Goal: Use online tool/utility: Utilize a website feature to perform a specific function

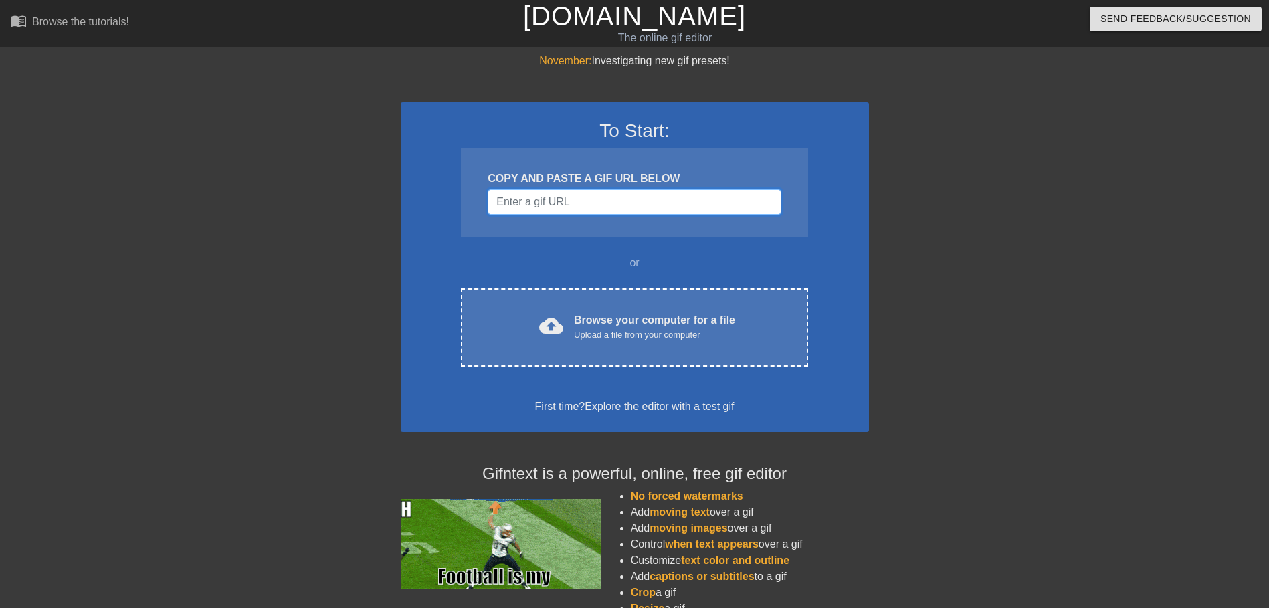
click at [598, 212] on input "Username" at bounding box center [634, 201] width 293 height 25
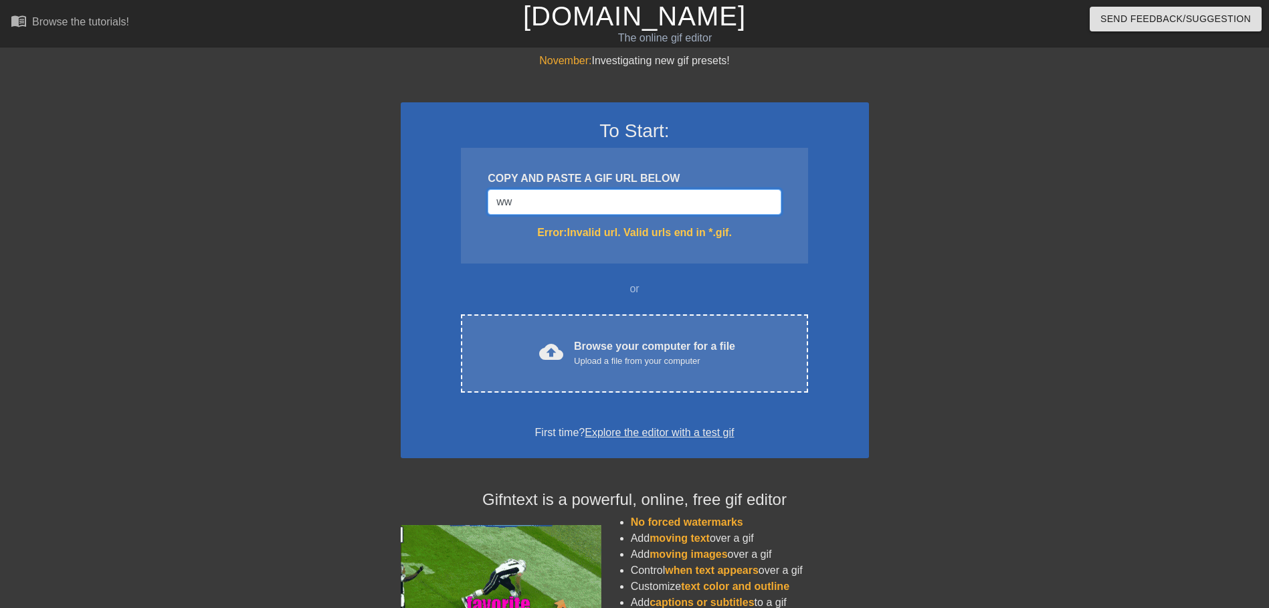
type input "w"
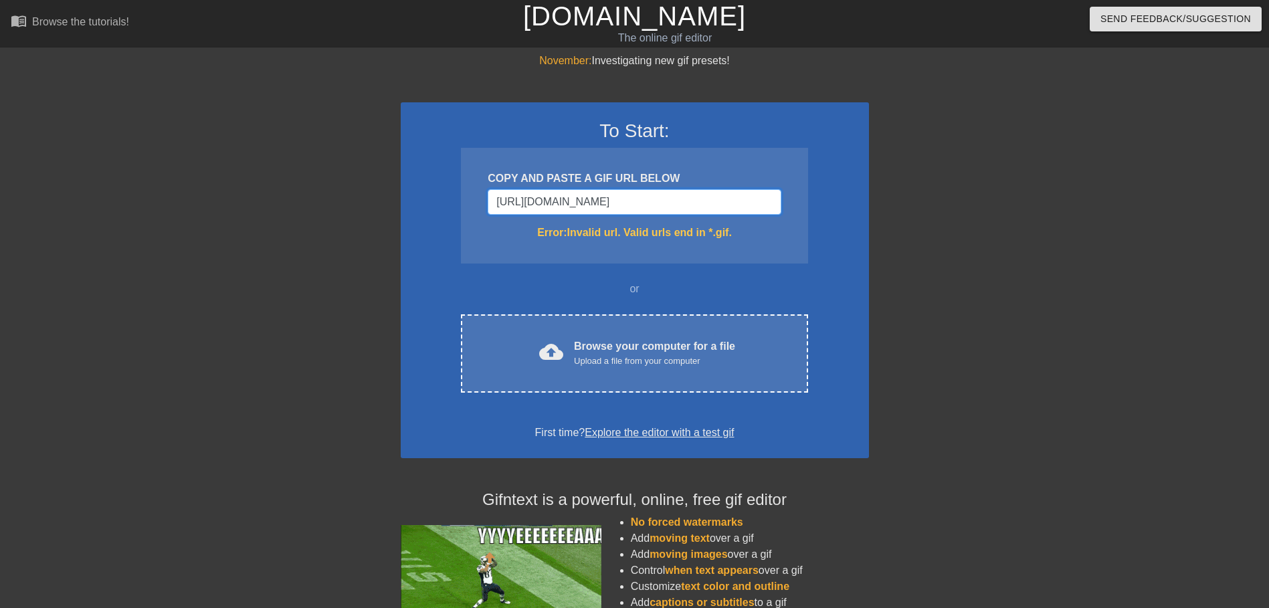
click at [658, 209] on input "https://imgflip.com/gif/ats0u" at bounding box center [634, 201] width 293 height 25
type input "https://imgflip.com/gif/ats0u.gi"
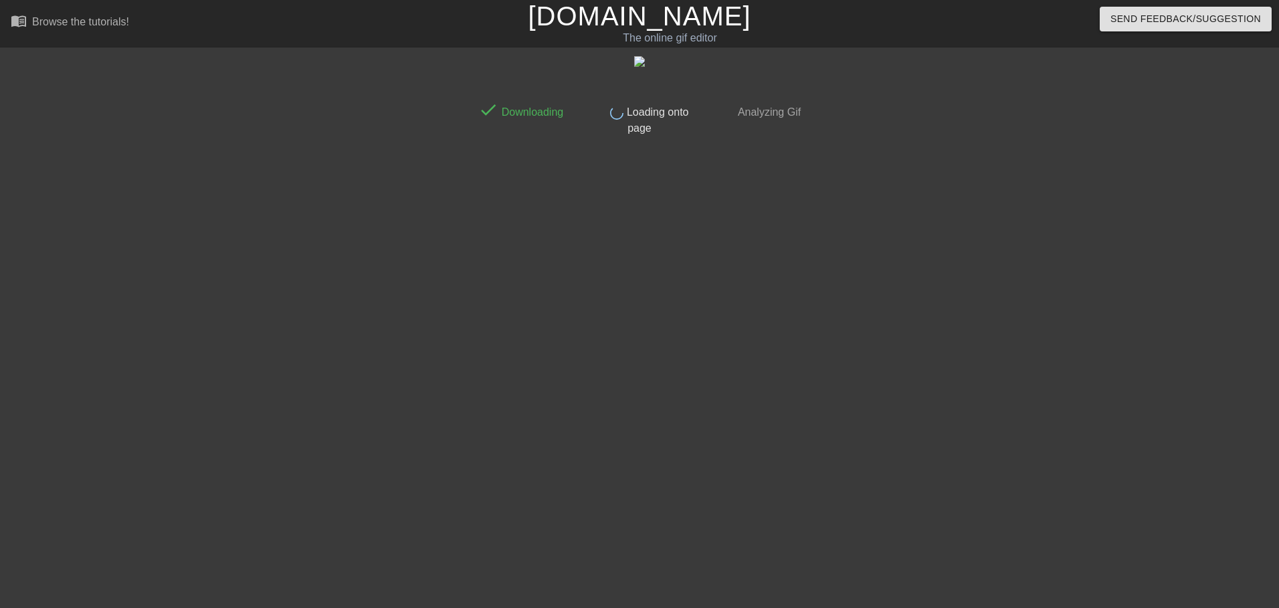
click at [560, 377] on div "done Downloading done Loading onto page done Analyzing Gif" at bounding box center [640, 253] width 336 height 401
click at [256, 145] on div at bounding box center [355, 253] width 201 height 401
click at [274, 145] on div at bounding box center [355, 253] width 201 height 401
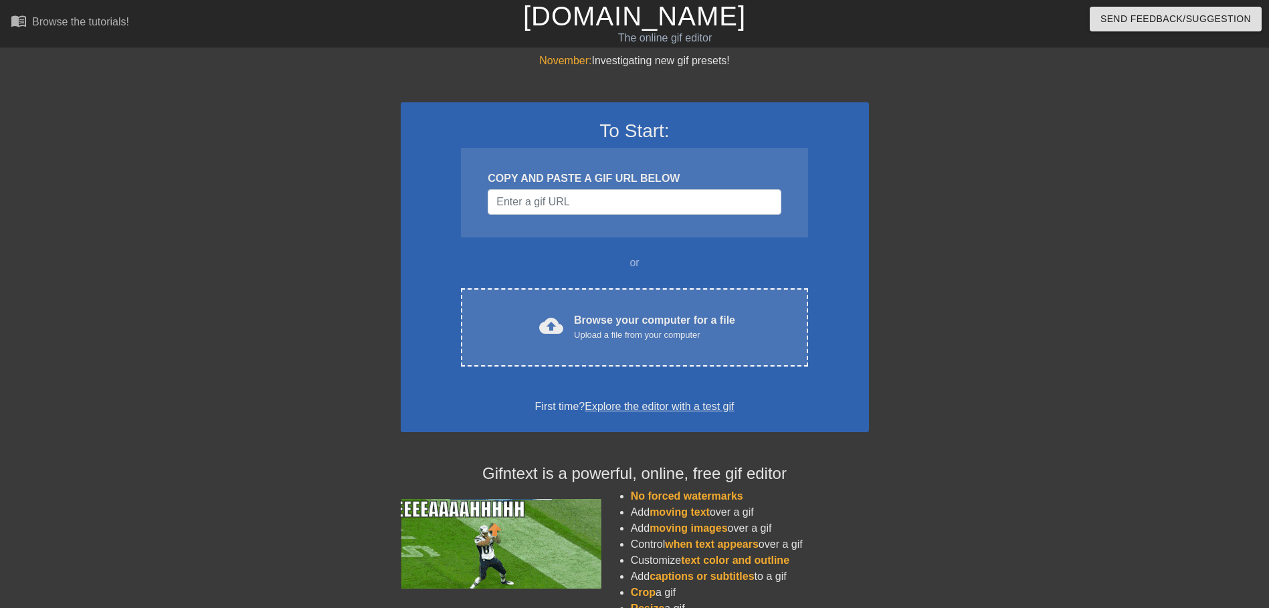
click at [551, 187] on div "COPY AND PASTE A GIF URL BELOW" at bounding box center [634, 193] width 347 height 90
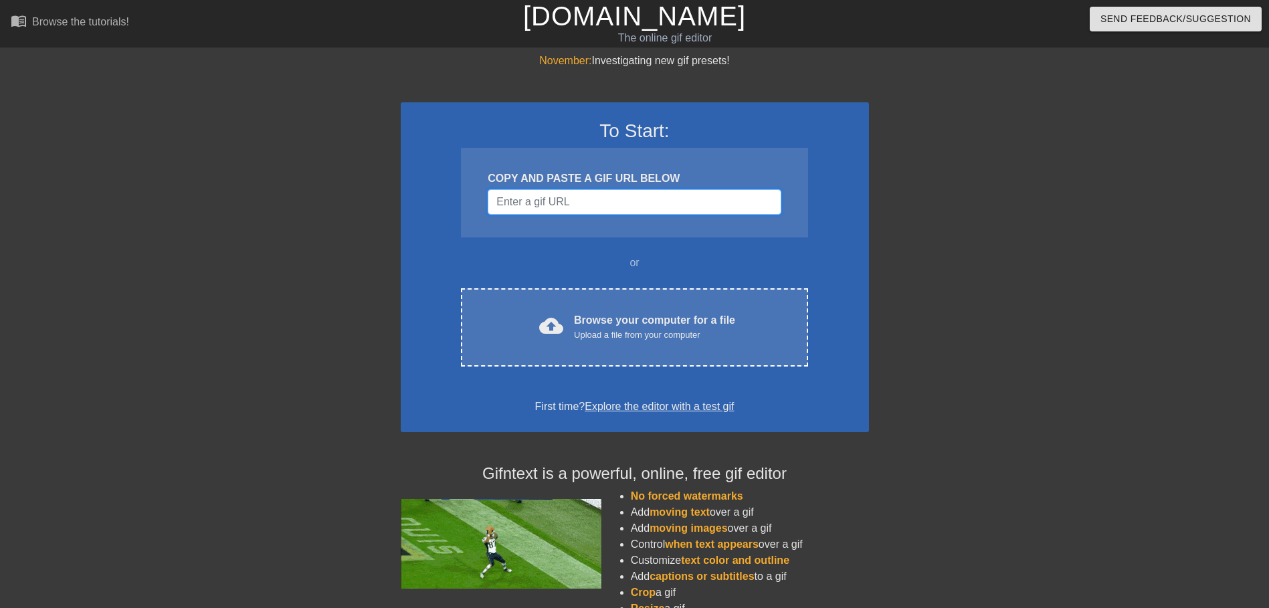
click at [550, 193] on input "Username" at bounding box center [634, 201] width 293 height 25
paste input "[URL][DOMAIN_NAME]"
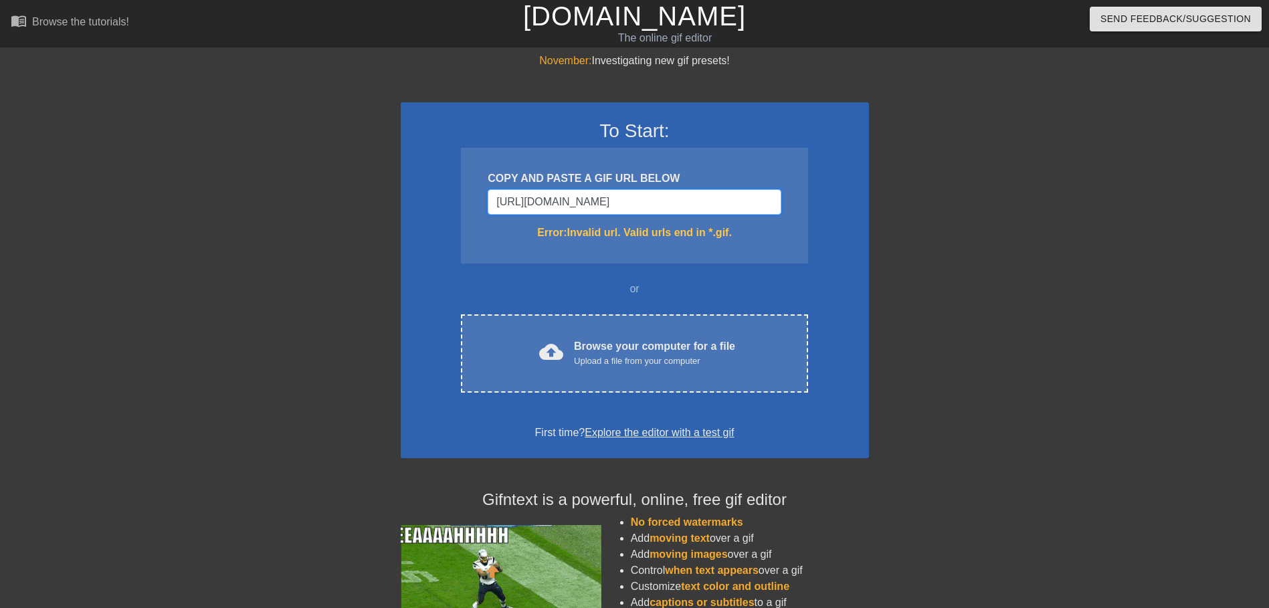
drag, startPoint x: 721, startPoint y: 197, endPoint x: 241, endPoint y: 187, distance: 479.9
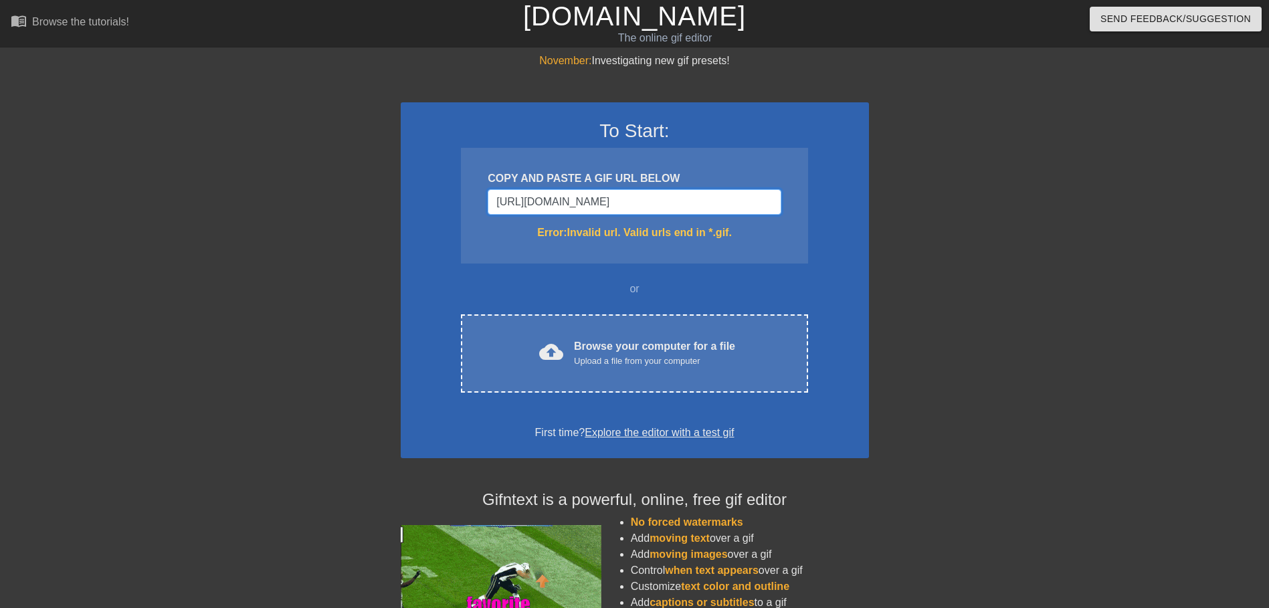
click at [241, 187] on div "November: Investigating new gif presets! To Start: COPY AND PASTE A GIF URL BEL…" at bounding box center [634, 393] width 1269 height 681
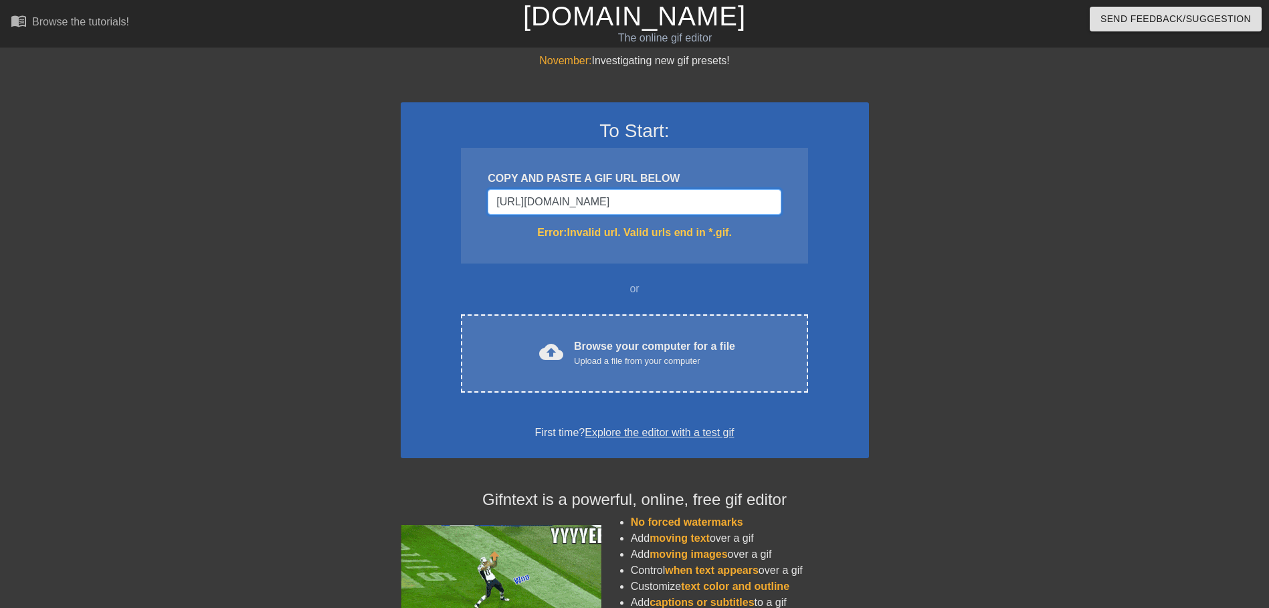
type input "[URL][DOMAIN_NAME]"
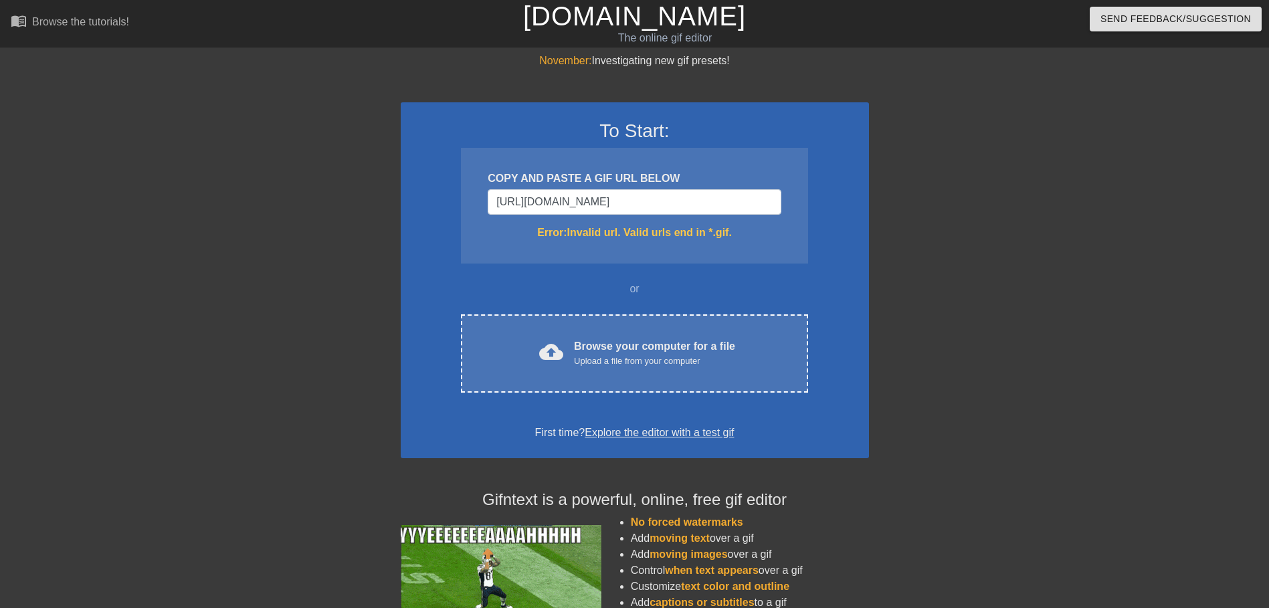
click at [491, 237] on div "Error: Invalid url. Valid urls end in *.gif." at bounding box center [634, 233] width 293 height 16
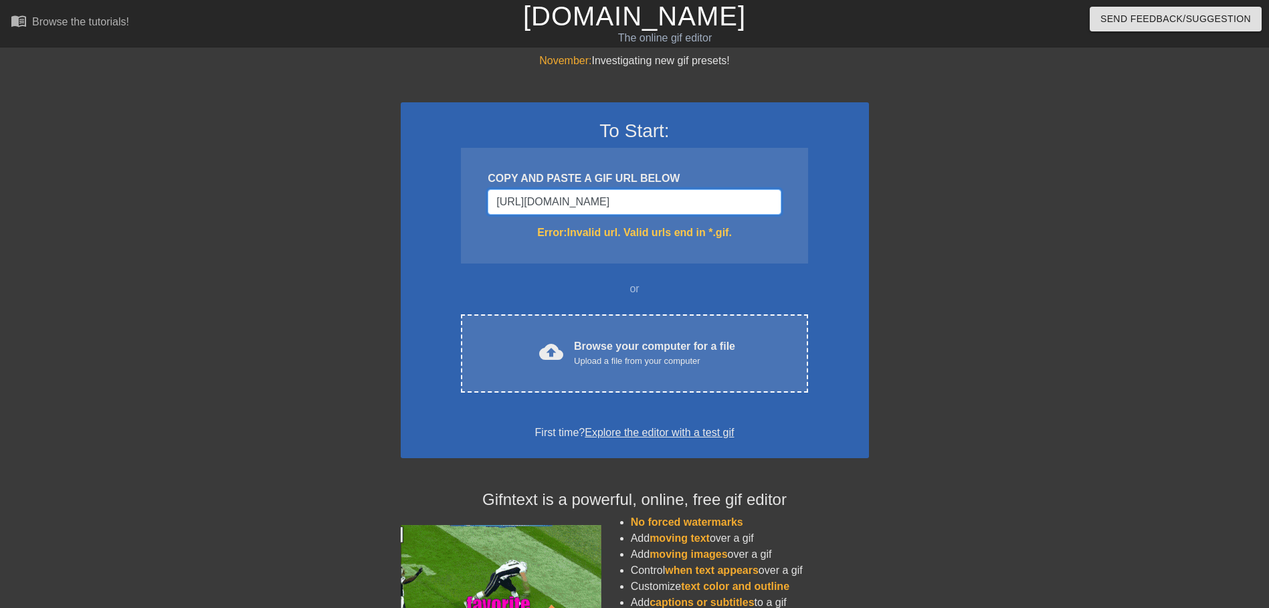
drag, startPoint x: 628, startPoint y: 194, endPoint x: 371, endPoint y: 199, distance: 257.0
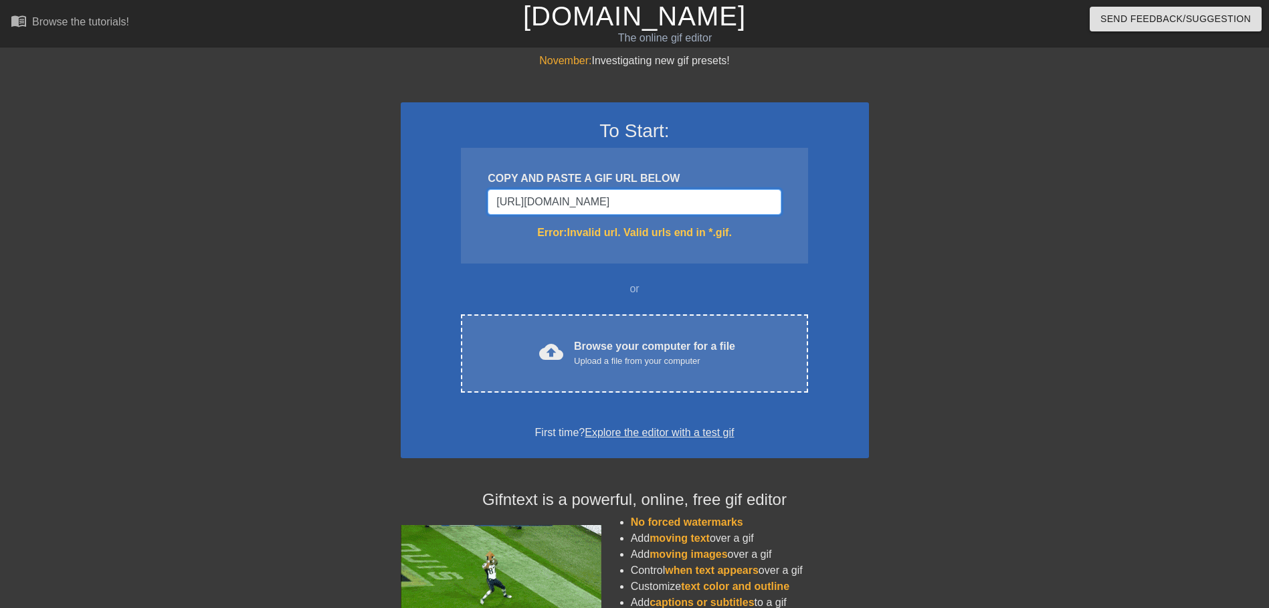
click at [375, 197] on div "November: Investigating new gif presets! To Start: COPY AND PASTE A GIF URL BEL…" at bounding box center [634, 393] width 1269 height 681
